Goal: Find specific page/section: Find specific page/section

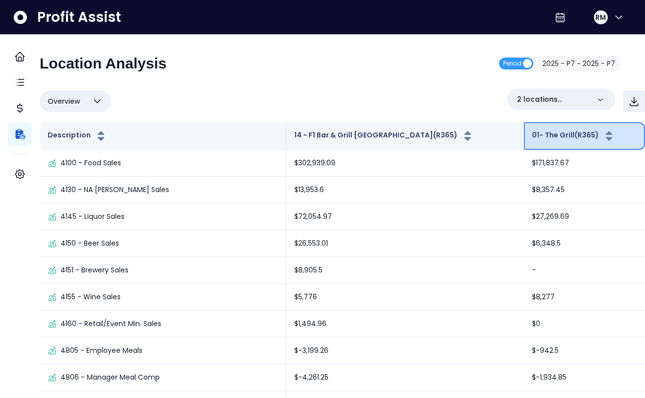
click at [603, 134] on icon "button" at bounding box center [609, 136] width 12 height 12
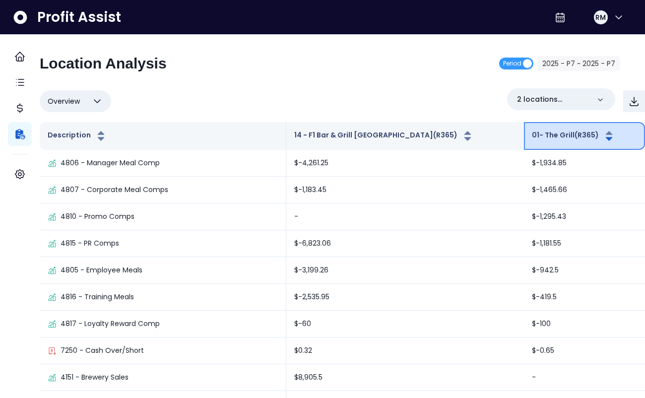
click at [603, 134] on icon "button" at bounding box center [609, 136] width 12 height 12
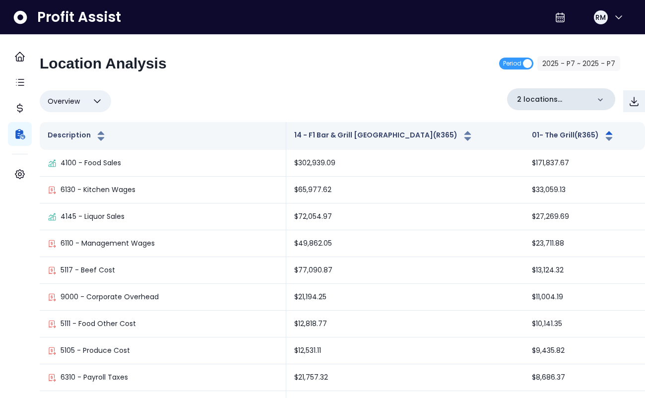
click at [598, 98] on icon at bounding box center [600, 99] width 5 height 3
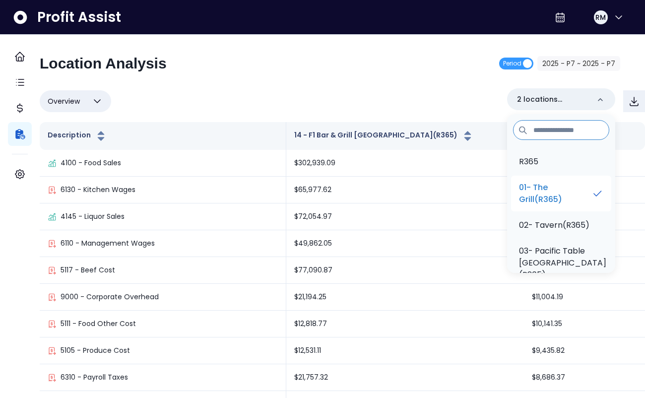
click at [533, 190] on p "01- The Grill(R365)" at bounding box center [555, 194] width 72 height 24
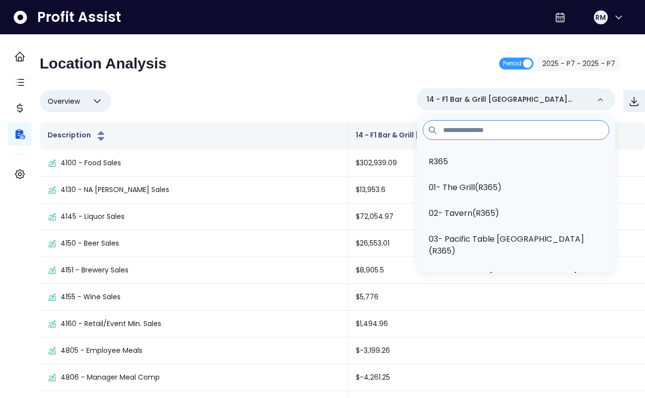
click at [335, 64] on div "Location Analysis Period 2025 - P7 ~ 2025 - P7" at bounding box center [330, 68] width 581 height 26
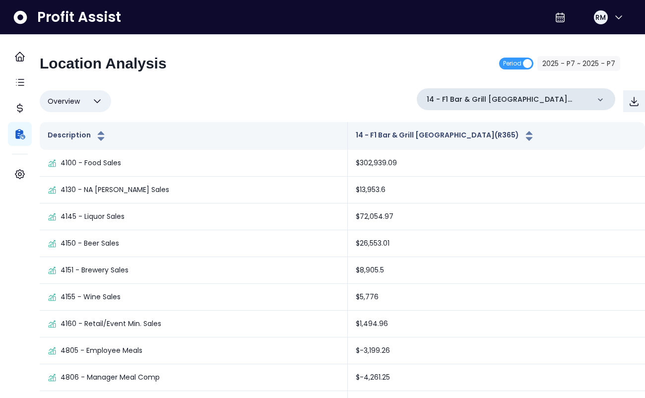
click at [595, 103] on icon at bounding box center [600, 100] width 10 height 10
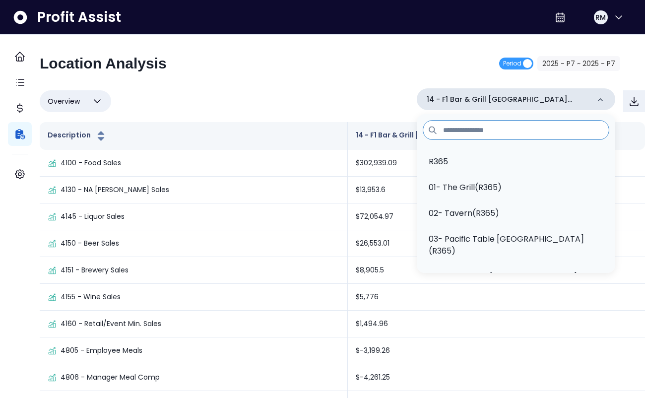
click at [595, 100] on icon at bounding box center [600, 100] width 10 height 10
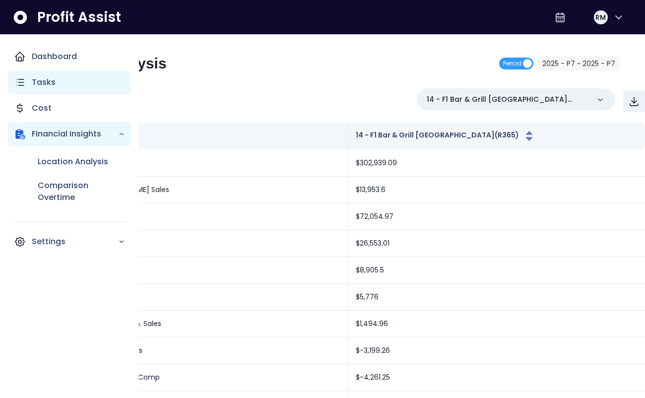
click at [54, 80] on p "Tasks" at bounding box center [44, 82] width 24 height 12
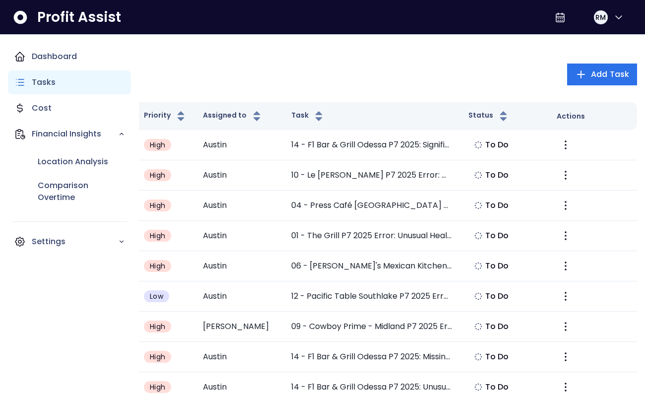
click at [54, 80] on p "Tasks" at bounding box center [44, 82] width 24 height 12
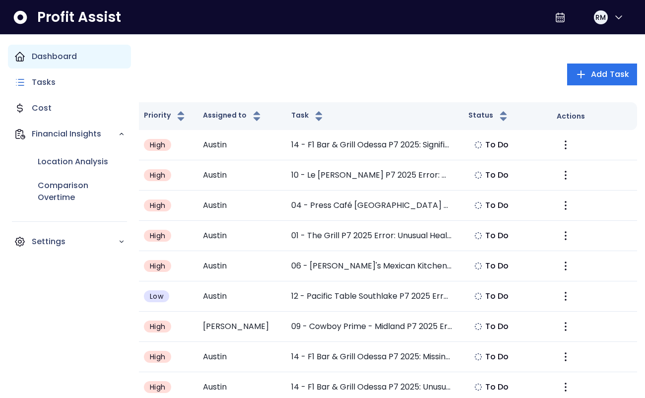
click at [70, 54] on p "Dashboard" at bounding box center [54, 57] width 45 height 12
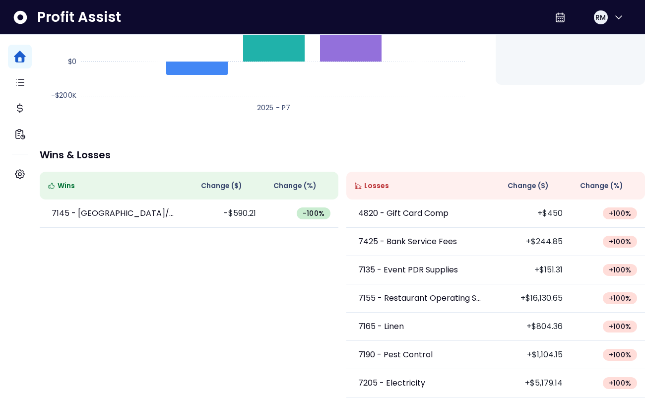
click at [402, 120] on div "Overview 14 - F1 Bar & Grill [GEOGRAPHIC_DATA](R365) Financial Summary Period 2…" at bounding box center [342, 109] width 605 height 578
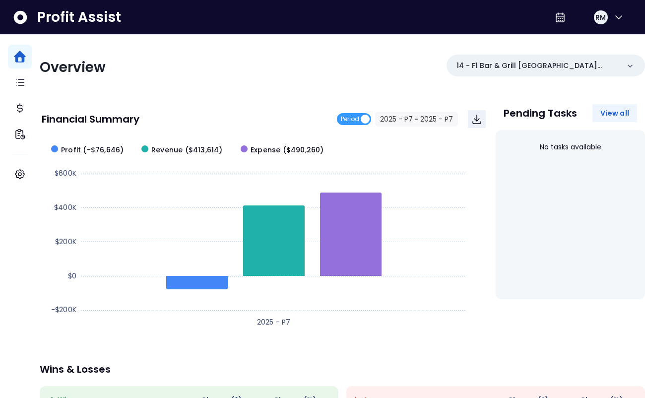
click at [610, 114] on span "View all" at bounding box center [614, 113] width 29 height 10
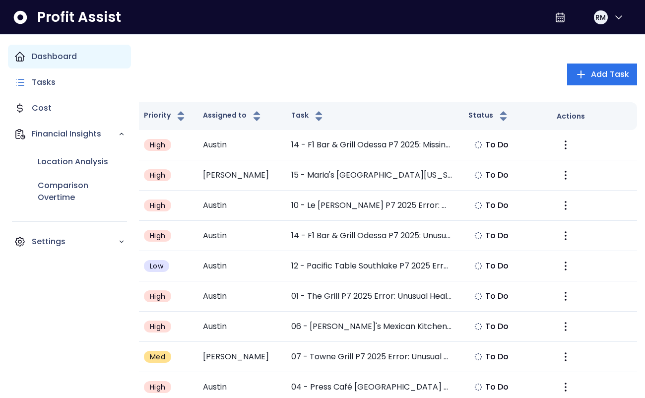
click at [17, 55] on icon "Main navigation" at bounding box center [20, 57] width 12 height 12
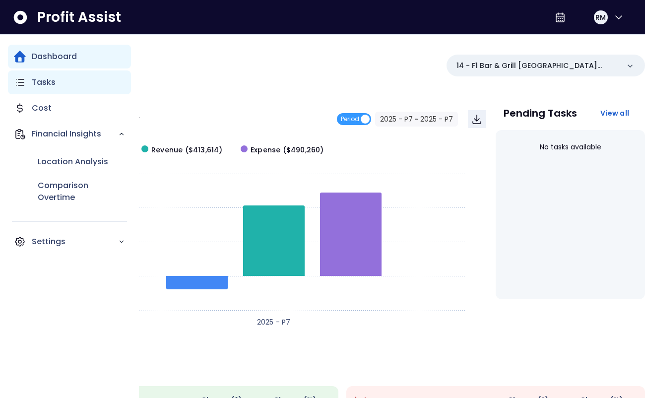
click at [18, 81] on icon "Main navigation" at bounding box center [20, 82] width 12 height 12
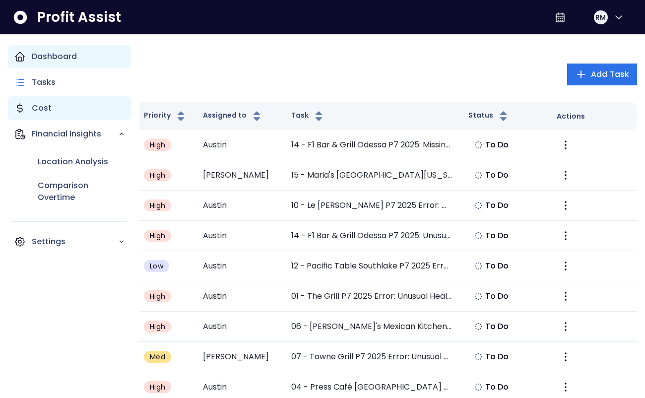
click at [43, 107] on p "Cost" at bounding box center [42, 108] width 20 height 12
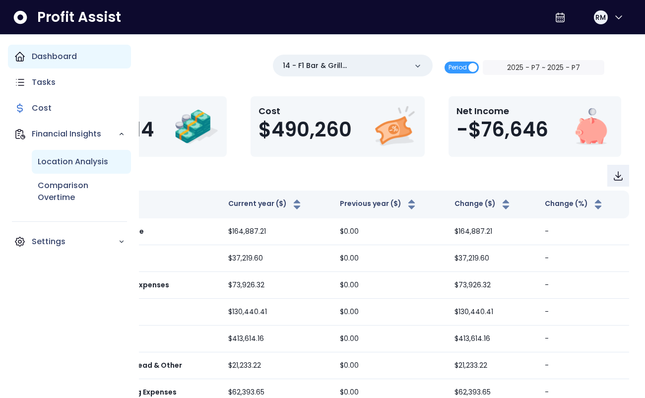
click at [63, 162] on p "Location Analysis" at bounding box center [73, 162] width 70 height 12
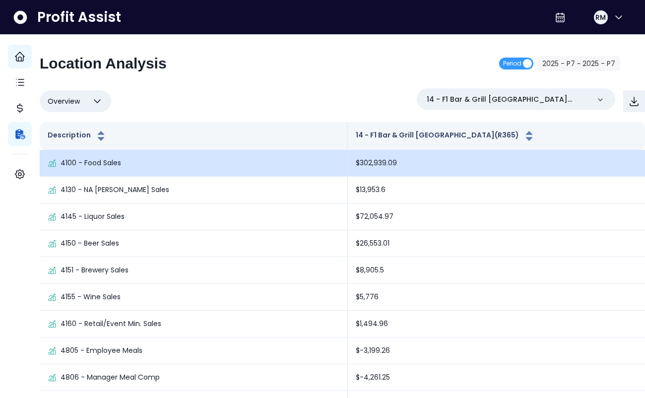
click at [121, 164] on p "4100 - Food Sales" at bounding box center [91, 163] width 61 height 10
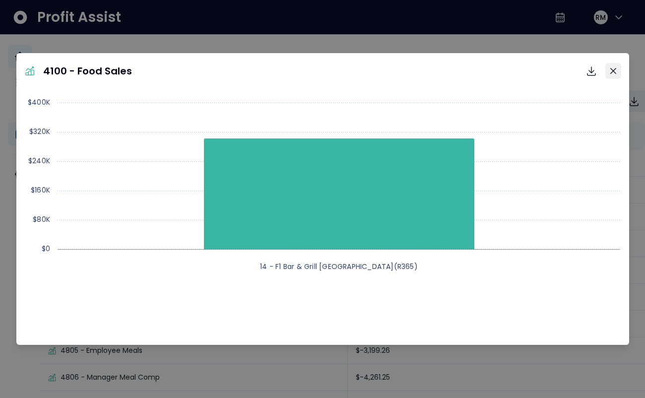
click at [611, 71] on icon "Close" at bounding box center [613, 71] width 6 height 6
